Goal: Information Seeking & Learning: Find specific fact

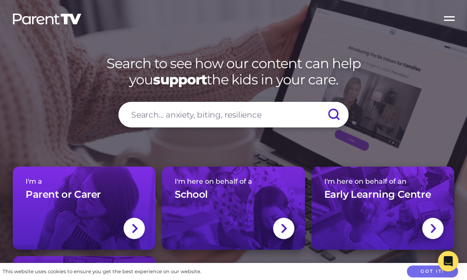
click at [449, 20] on label "Open Menu" at bounding box center [450, 17] width 34 height 34
click at [0, 0] on input "Open Menu" at bounding box center [0, 0] width 0 height 0
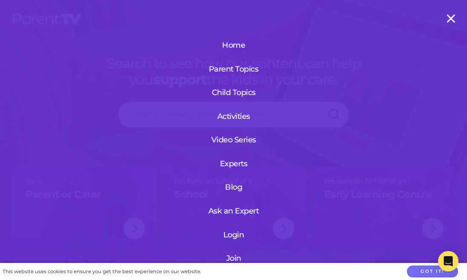
click at [234, 233] on link "Login" at bounding box center [234, 235] width 102 height 22
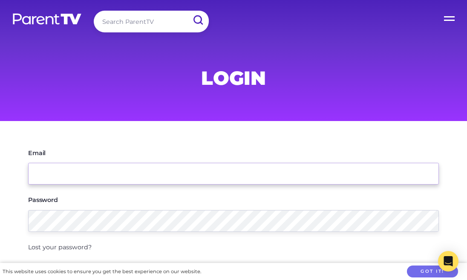
click at [202, 173] on input "Email" at bounding box center [233, 174] width 411 height 22
type input "kerry@braymediainternational.com"
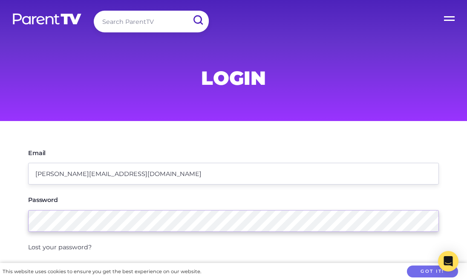
click at [28, 263] on input "Login" at bounding box center [51, 273] width 46 height 20
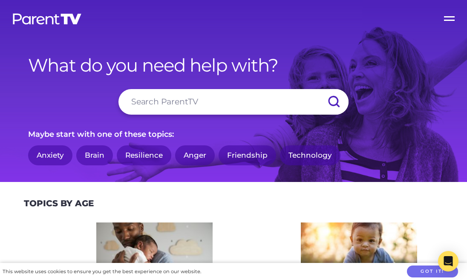
click at [449, 17] on label "Open Menu" at bounding box center [450, 17] width 34 height 34
click at [0, 0] on input "Open Menu" at bounding box center [0, 0] width 0 height 0
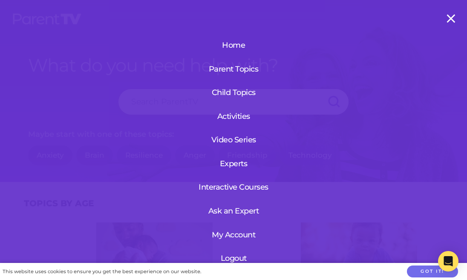
click at [454, 18] on label "Open Menu" at bounding box center [450, 17] width 34 height 34
click at [0, 0] on input "Open Menu" at bounding box center [0, 0] width 0 height 0
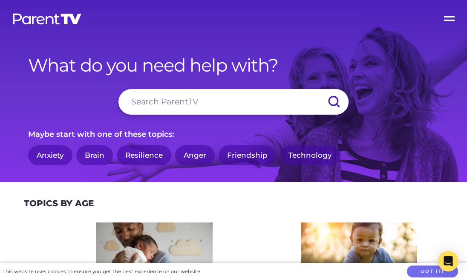
click at [243, 99] on input "search" at bounding box center [233, 102] width 230 height 26
type input "seen documentary"
click at [319, 89] on input "submit" at bounding box center [334, 102] width 30 height 26
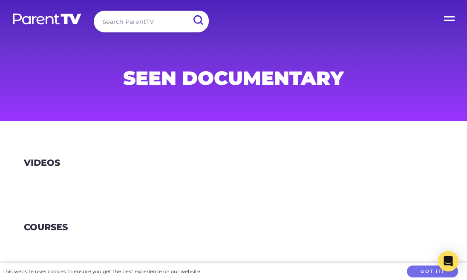
click at [145, 21] on input "search" at bounding box center [151, 22] width 115 height 22
type input "seen documentary"
click at [187, 11] on input "submit" at bounding box center [198, 20] width 22 height 19
